Goal: Information Seeking & Learning: Check status

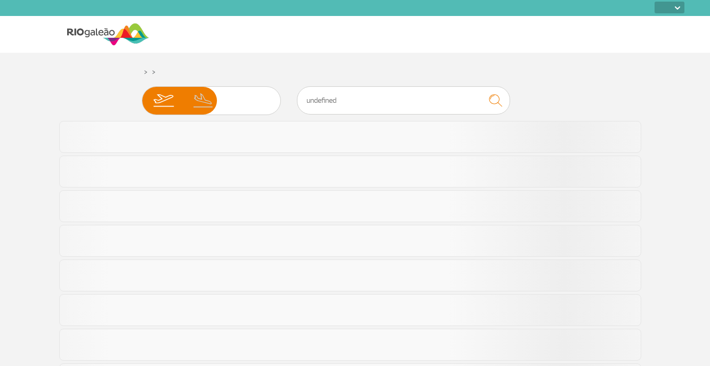
select select
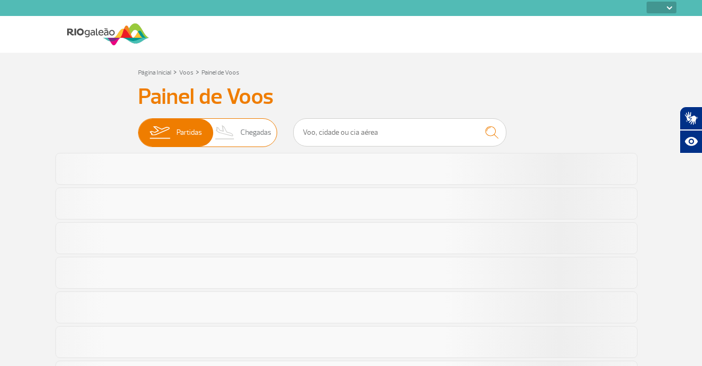
click at [188, 128] on span "Partidas" at bounding box center [189, 133] width 26 height 28
click at [138, 127] on input "Partidas Chegadas" at bounding box center [138, 127] width 0 height 0
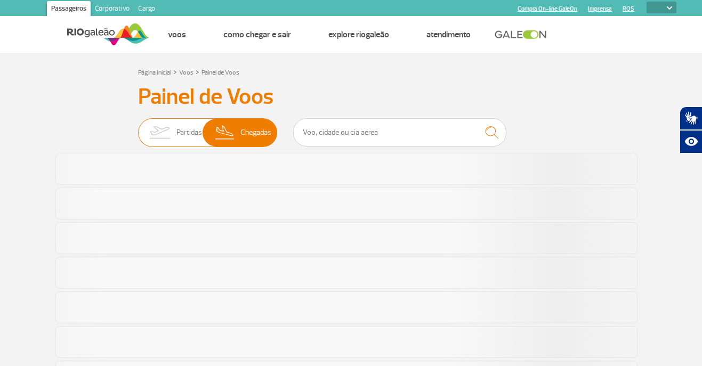
click at [177, 135] on span "Partidas" at bounding box center [189, 133] width 26 height 28
click at [138, 127] on input "Partidas Chegadas" at bounding box center [138, 127] width 0 height 0
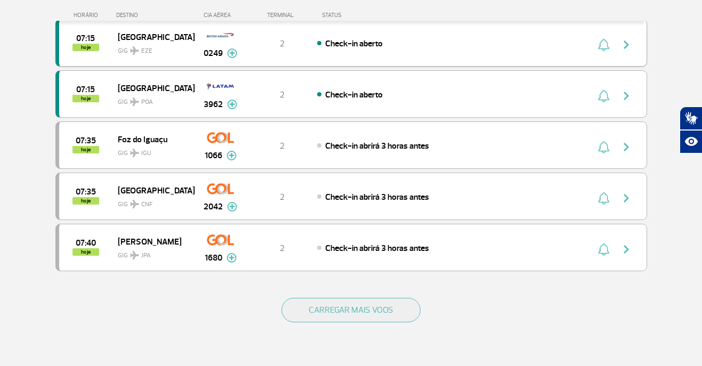
scroll to position [959, 0]
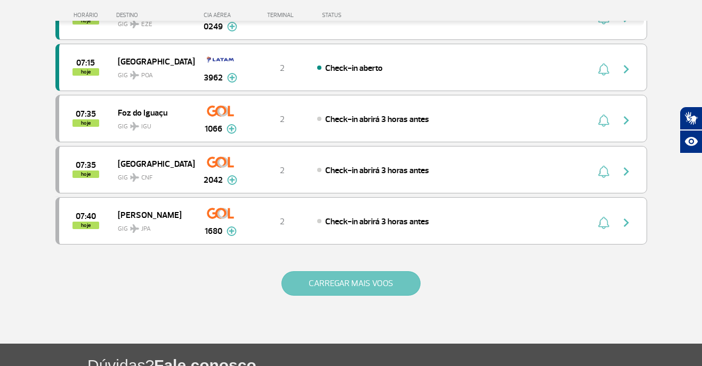
click at [339, 288] on button "CARREGAR MAIS VOOS" at bounding box center [350, 283] width 139 height 25
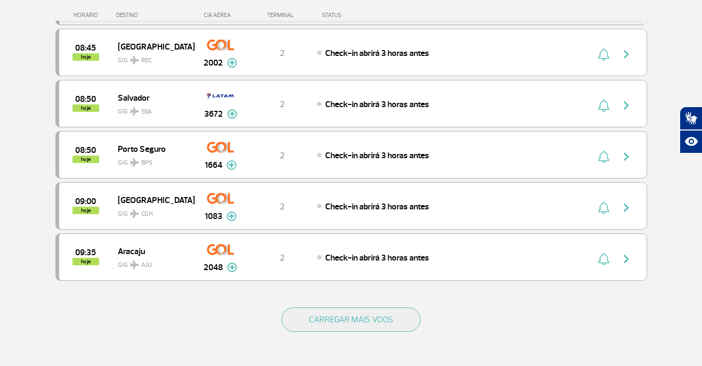
scroll to position [1971, 0]
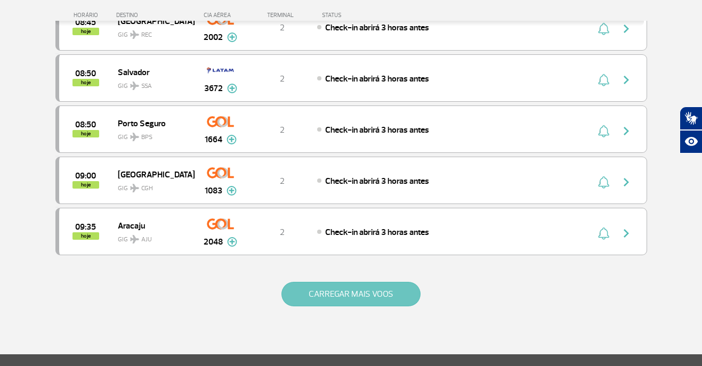
click at [339, 298] on button "CARREGAR MAIS VOOS" at bounding box center [350, 294] width 139 height 25
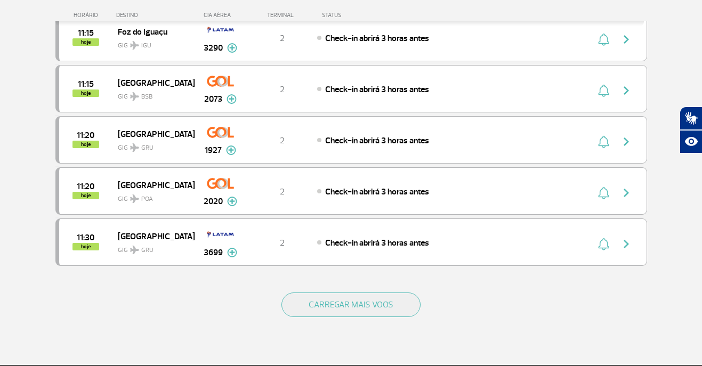
scroll to position [3036, 0]
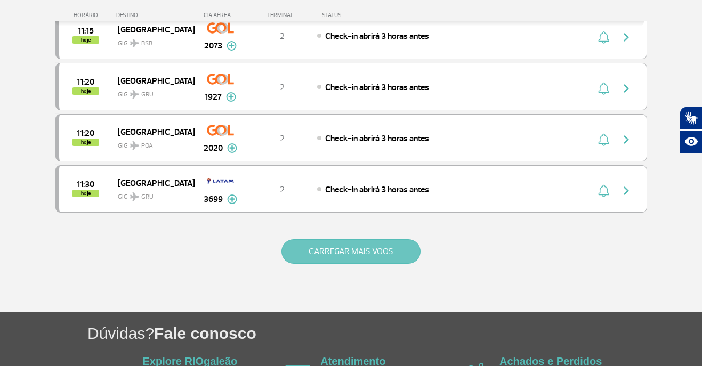
click at [363, 249] on button "CARREGAR MAIS VOOS" at bounding box center [350, 251] width 139 height 25
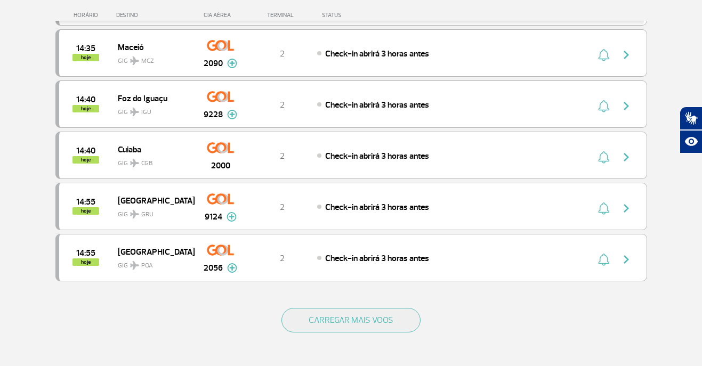
scroll to position [3995, 0]
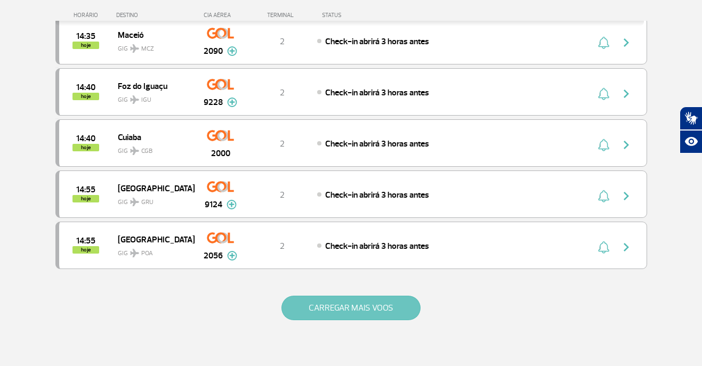
click at [344, 311] on button "CARREGAR MAIS VOOS" at bounding box center [350, 308] width 139 height 25
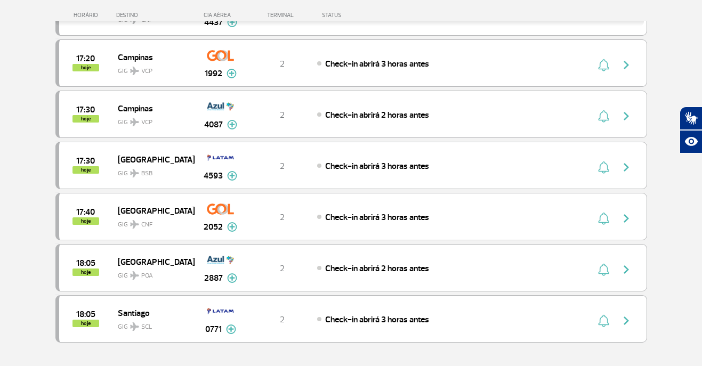
scroll to position [5007, 0]
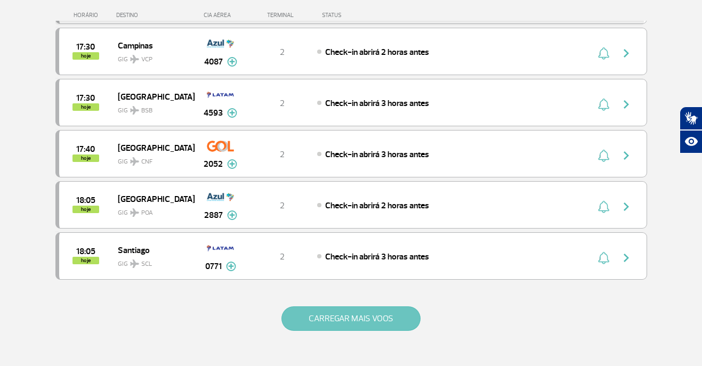
click at [352, 317] on button "CARREGAR MAIS VOOS" at bounding box center [350, 318] width 139 height 25
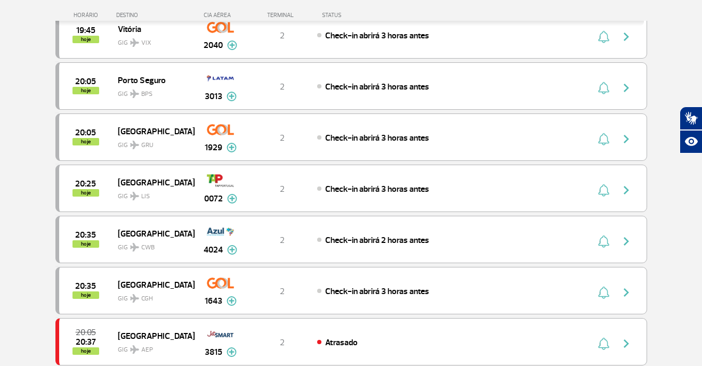
scroll to position [5700, 0]
